Goal: Task Accomplishment & Management: Use online tool/utility

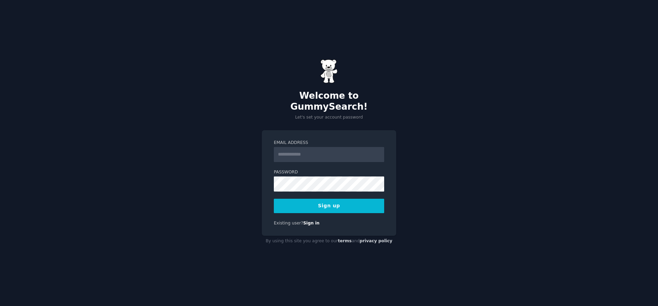
click at [304, 152] on input "Email Address" at bounding box center [329, 154] width 110 height 15
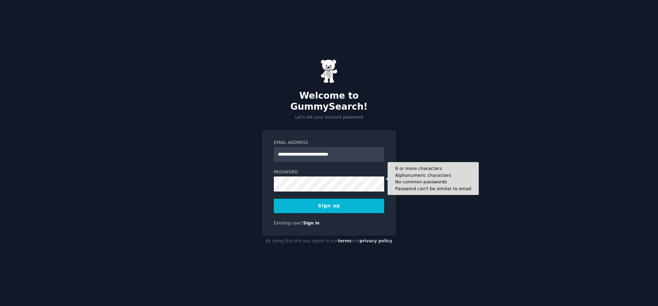
type input "**********"
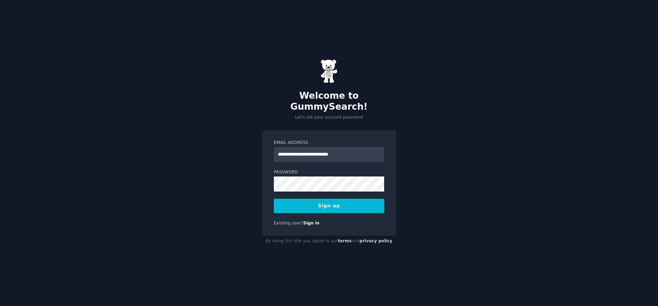
click at [324, 201] on button "Sign up" at bounding box center [329, 206] width 110 height 14
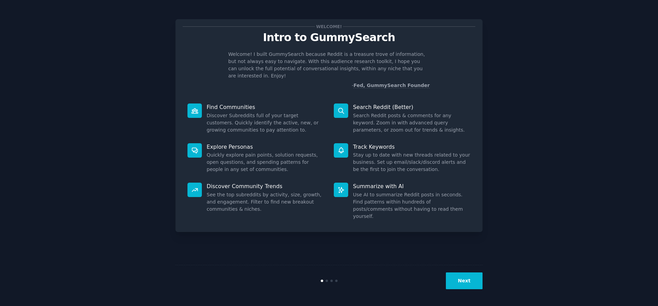
click at [459, 281] on button "Next" at bounding box center [464, 280] width 37 height 17
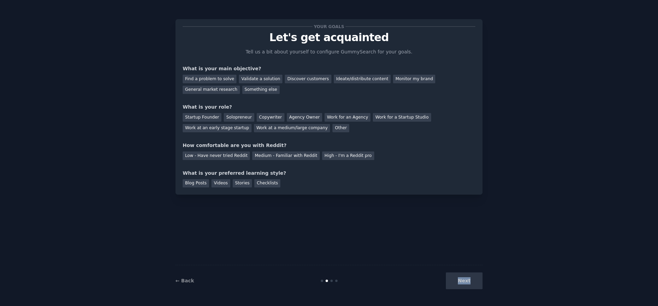
click at [459, 281] on div "Next" at bounding box center [431, 280] width 102 height 17
click at [455, 281] on div "Next" at bounding box center [431, 280] width 102 height 17
click at [206, 184] on div "Blog Posts" at bounding box center [196, 183] width 26 height 9
click at [215, 181] on div "Videos" at bounding box center [220, 183] width 19 height 9
click at [222, 151] on div "Low - Have never tried Reddit" at bounding box center [216, 155] width 67 height 9
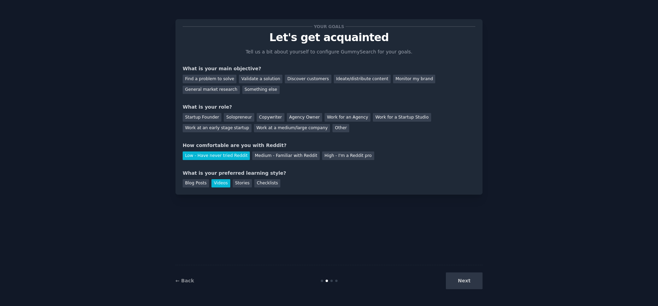
click at [224, 112] on div "Startup Founder Solopreneur Copywriter Agency Owner Work for an Agency Work for…" at bounding box center [329, 122] width 292 height 22
click at [229, 117] on div "Solopreneur" at bounding box center [239, 117] width 30 height 9
click at [218, 79] on div "Find a problem to solve" at bounding box center [210, 79] width 54 height 9
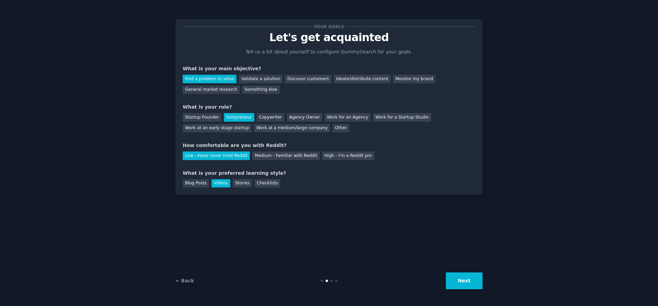
click at [466, 279] on button "Next" at bounding box center [464, 280] width 37 height 17
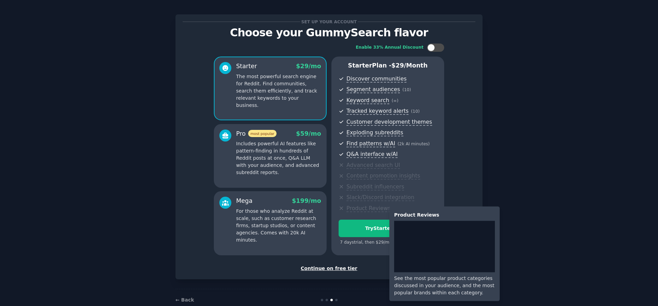
scroll to position [19, 0]
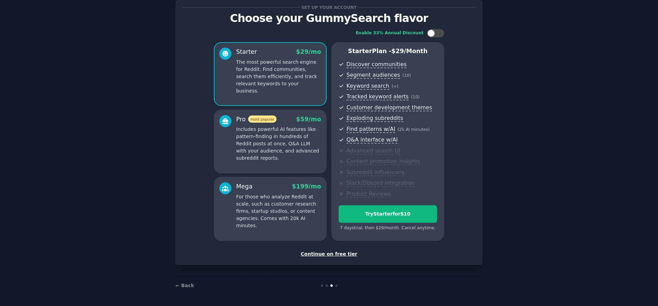
click at [330, 255] on div "Continue on free tier" at bounding box center [329, 253] width 292 height 7
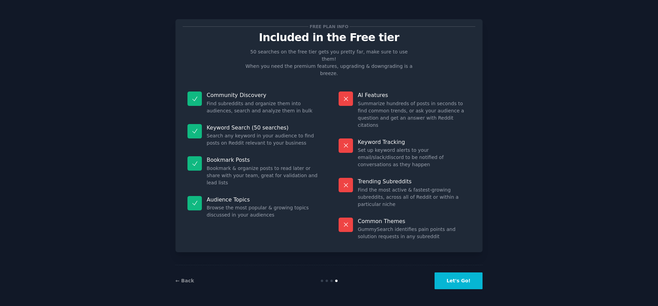
click at [468, 283] on button "Let's Go!" at bounding box center [458, 280] width 48 height 17
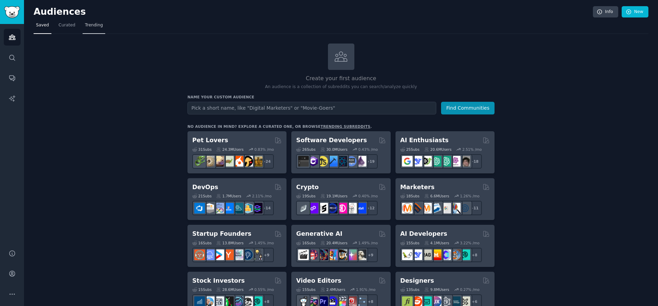
click at [89, 26] on span "Trending" at bounding box center [94, 25] width 18 height 6
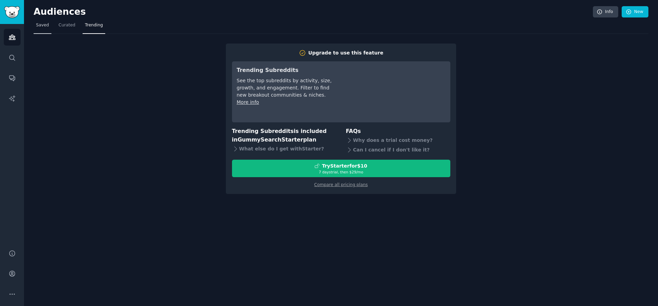
click at [46, 31] on link "Saved" at bounding box center [43, 27] width 18 height 14
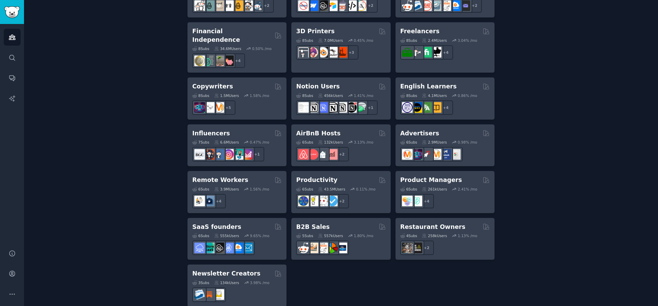
scroll to position [484, 0]
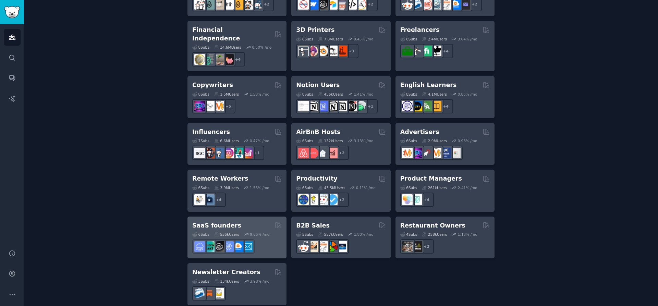
click at [229, 232] on div "555k Users" at bounding box center [226, 234] width 25 height 5
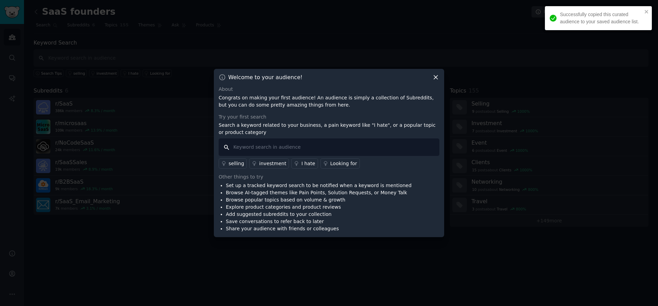
click at [330, 154] on input "text" at bounding box center [328, 146] width 221 height 17
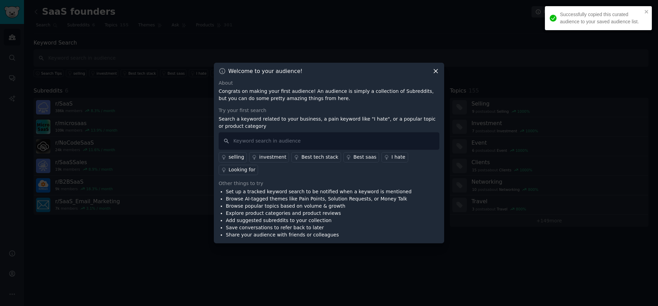
click at [441, 74] on div "Welcome to your audience! About Congrats on making your first audience! An audi…" at bounding box center [329, 153] width 230 height 181
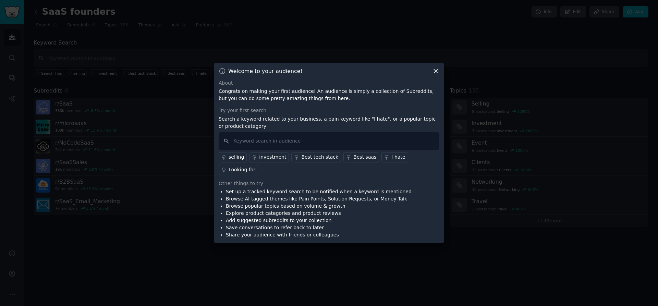
click at [437, 75] on icon at bounding box center [435, 70] width 7 height 7
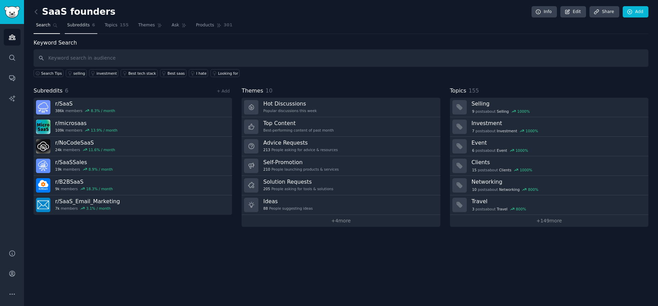
click at [77, 25] on span "Subreddits" at bounding box center [78, 25] width 23 height 6
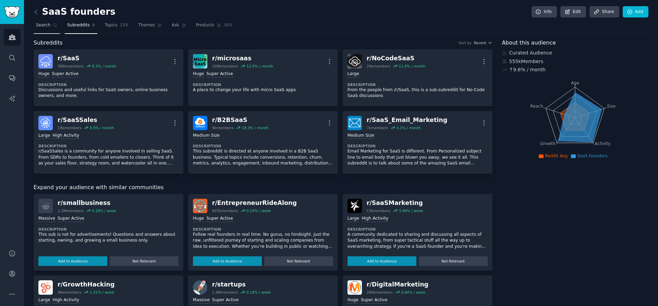
click at [51, 28] on link "Search" at bounding box center [47, 27] width 26 height 14
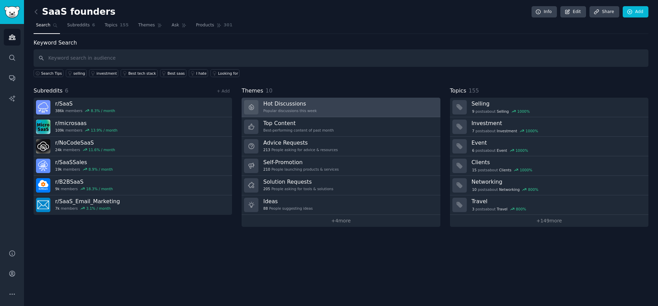
click at [304, 107] on h3 "Hot Discussions" at bounding box center [289, 103] width 53 height 7
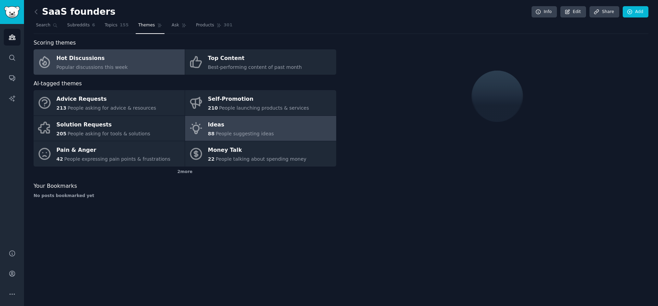
click at [220, 127] on div "Ideas" at bounding box center [241, 124] width 66 height 11
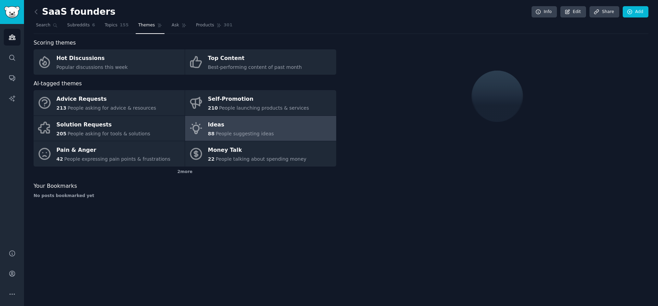
click at [238, 131] on span "People suggesting ideas" at bounding box center [244, 133] width 58 height 5
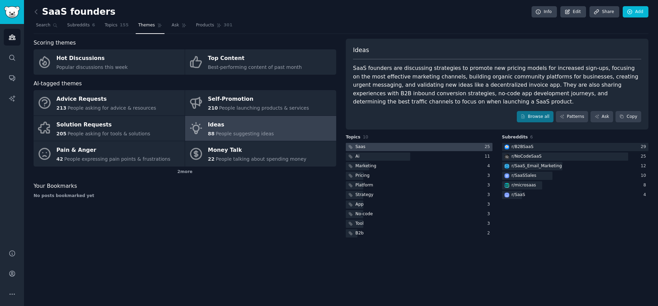
click at [425, 145] on div at bounding box center [419, 147] width 147 height 9
